Goal: Task Accomplishment & Management: Complete application form

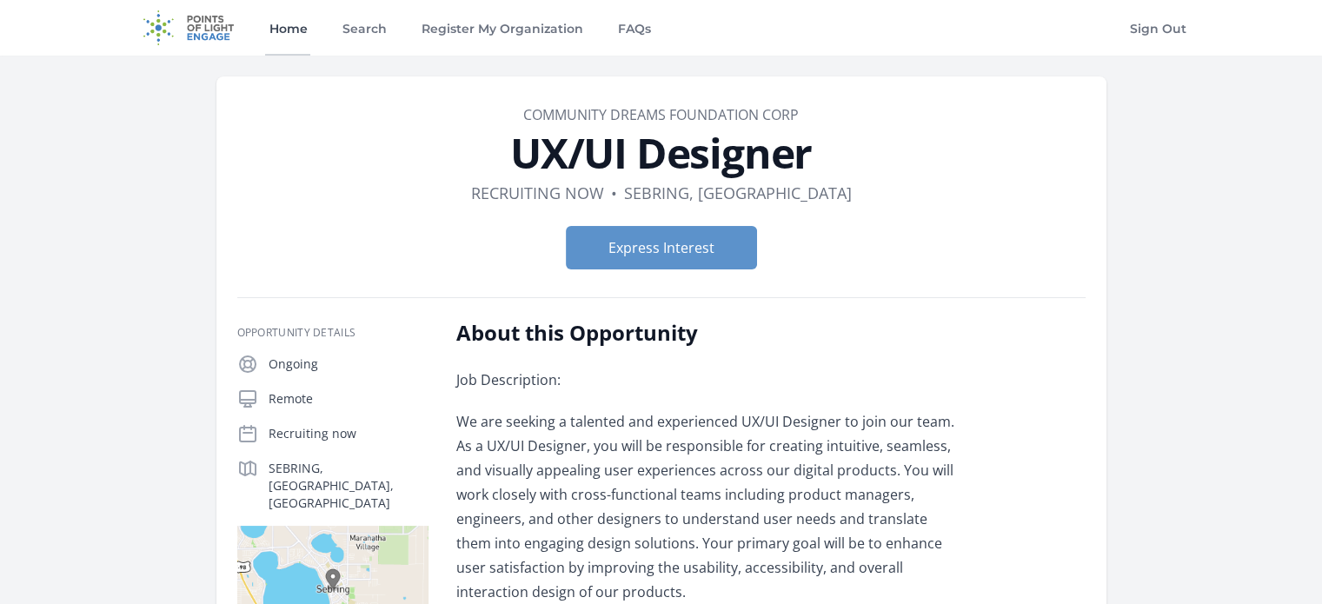
click at [295, 23] on link "Home" at bounding box center [287, 28] width 45 height 56
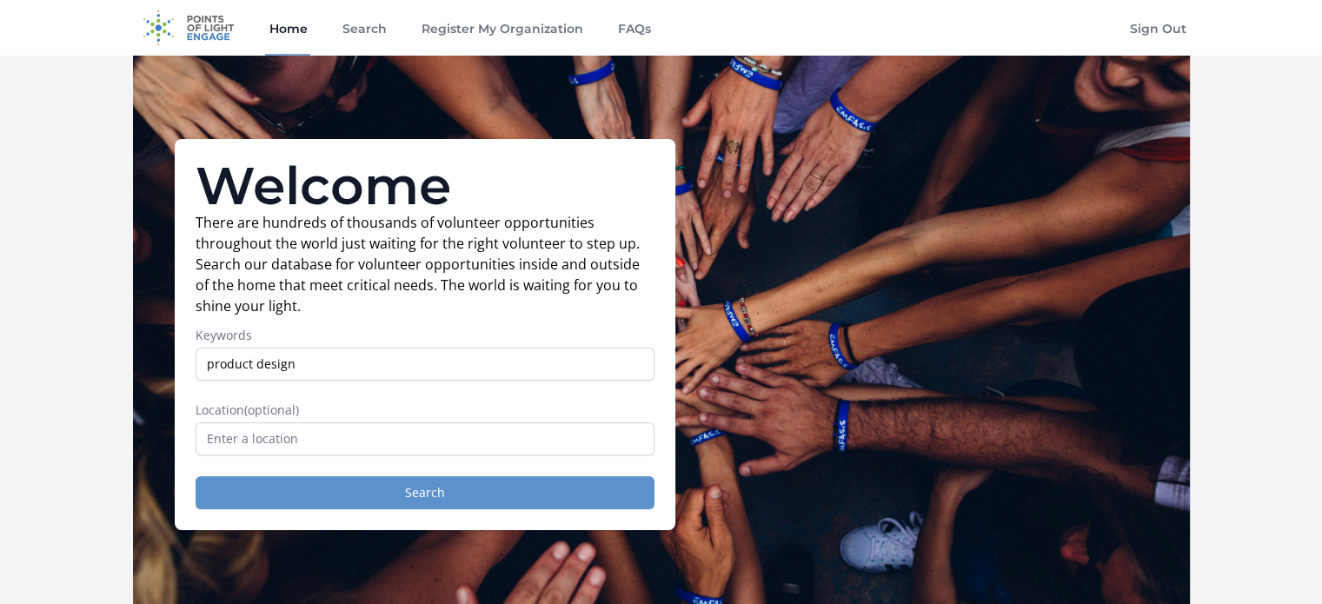
type input "product design"
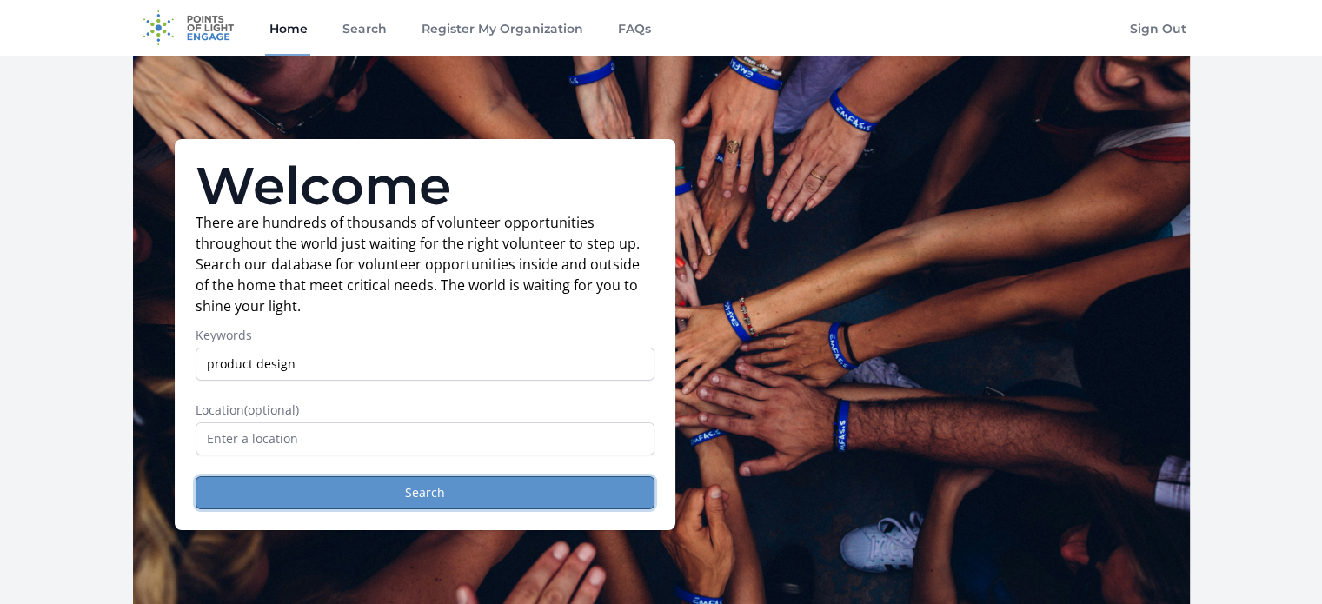
click at [404, 495] on button "Search" at bounding box center [425, 492] width 459 height 33
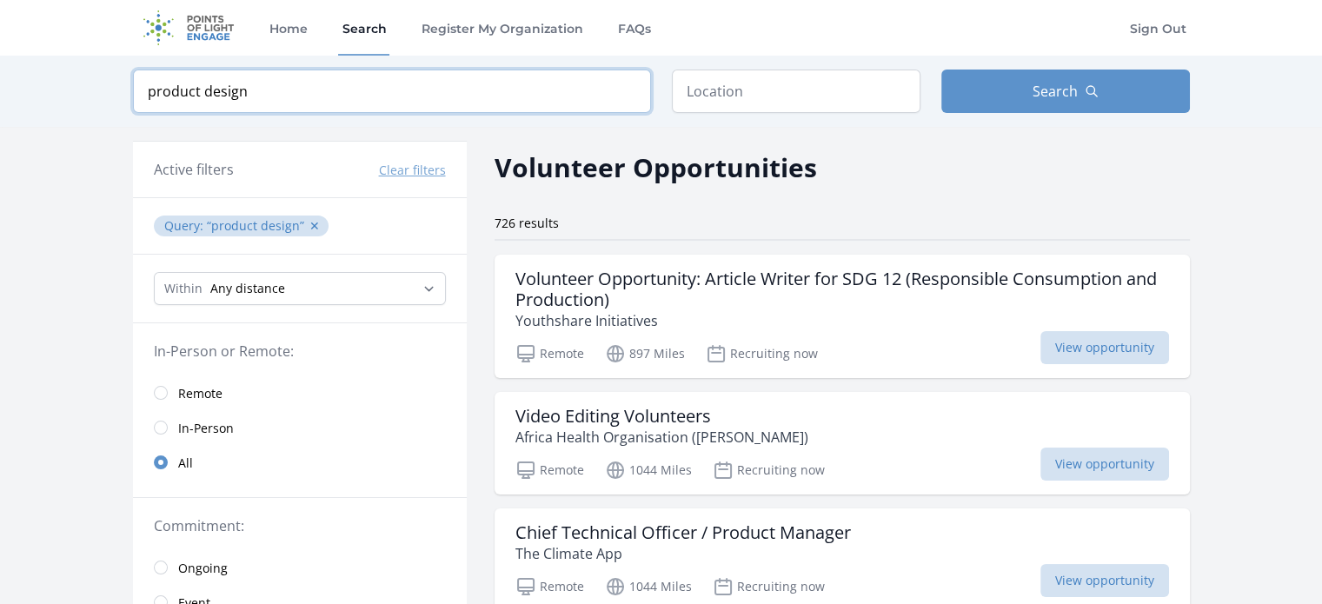
drag, startPoint x: 275, startPoint y: 86, endPoint x: 133, endPoint y: 92, distance: 142.6
click at [133, 92] on input "product design" at bounding box center [392, 91] width 518 height 43
type input "ux design"
click button "submit" at bounding box center [0, 0] width 0 height 0
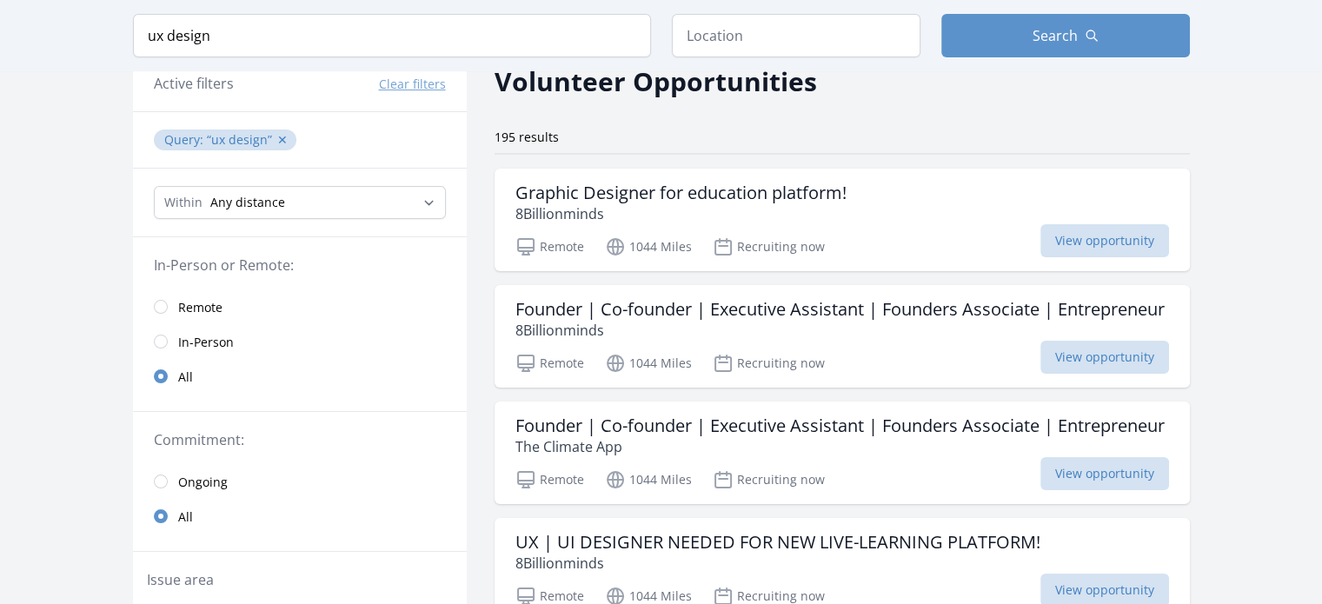
scroll to position [87, 0]
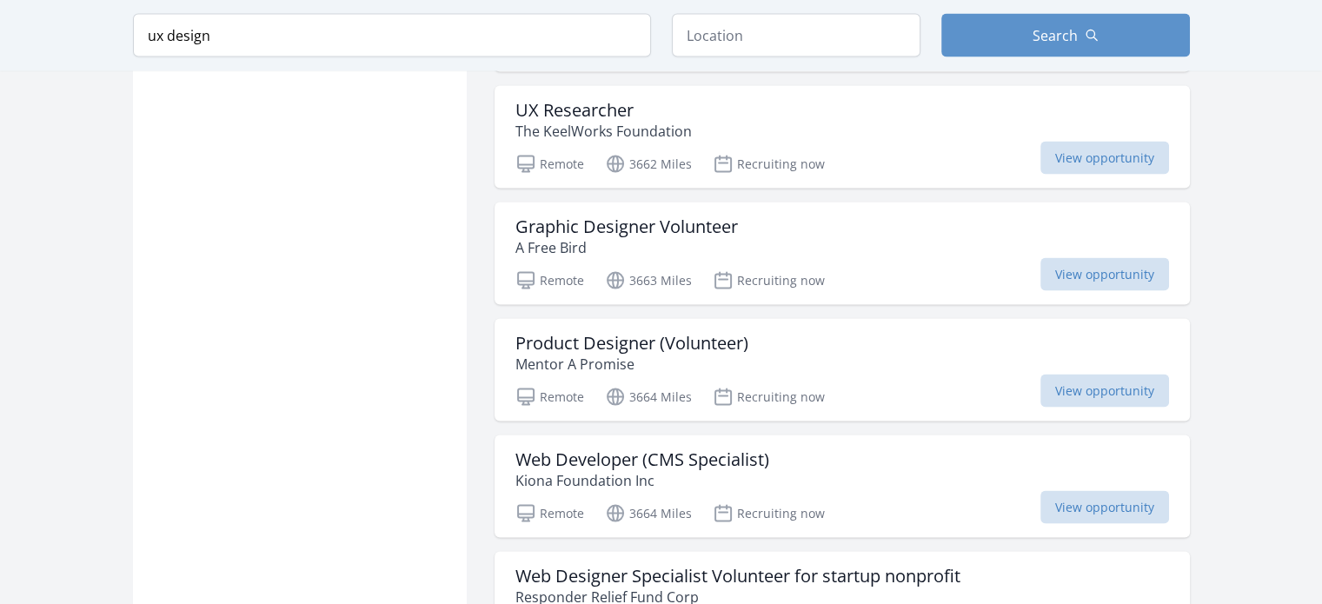
scroll to position [3570, 0]
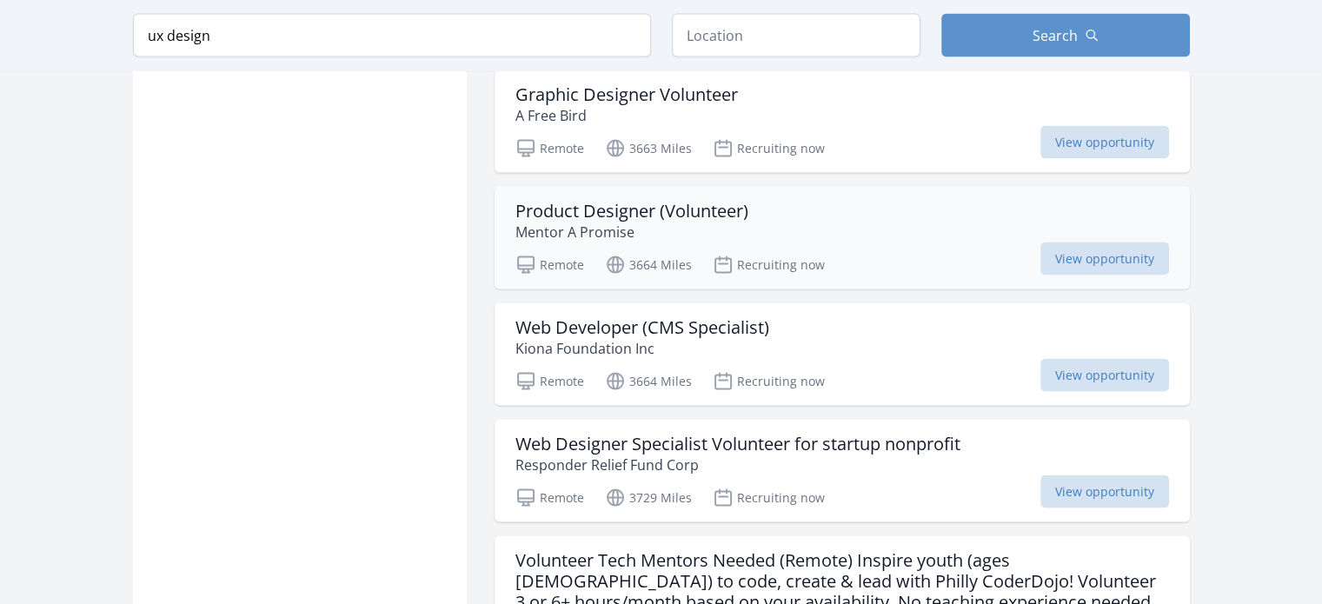
click at [646, 222] on h3 "Product Designer (Volunteer)" at bounding box center [631, 211] width 233 height 21
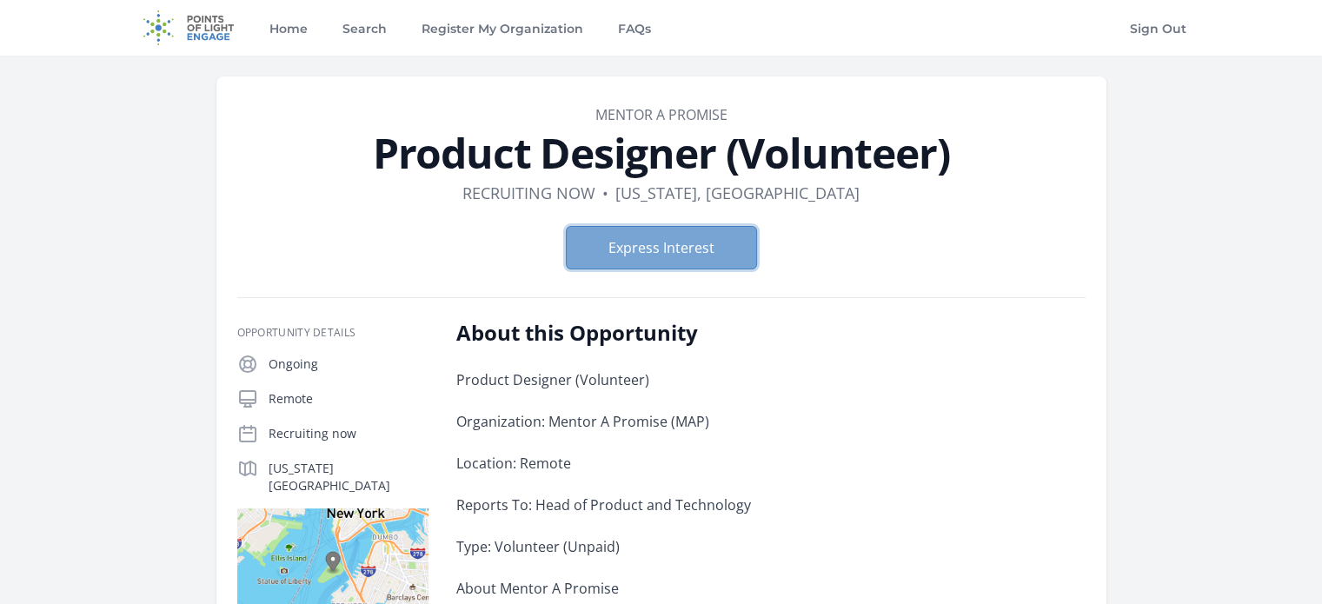
click at [654, 242] on button "Express Interest" at bounding box center [661, 247] width 191 height 43
